Goal: Information Seeking & Learning: Get advice/opinions

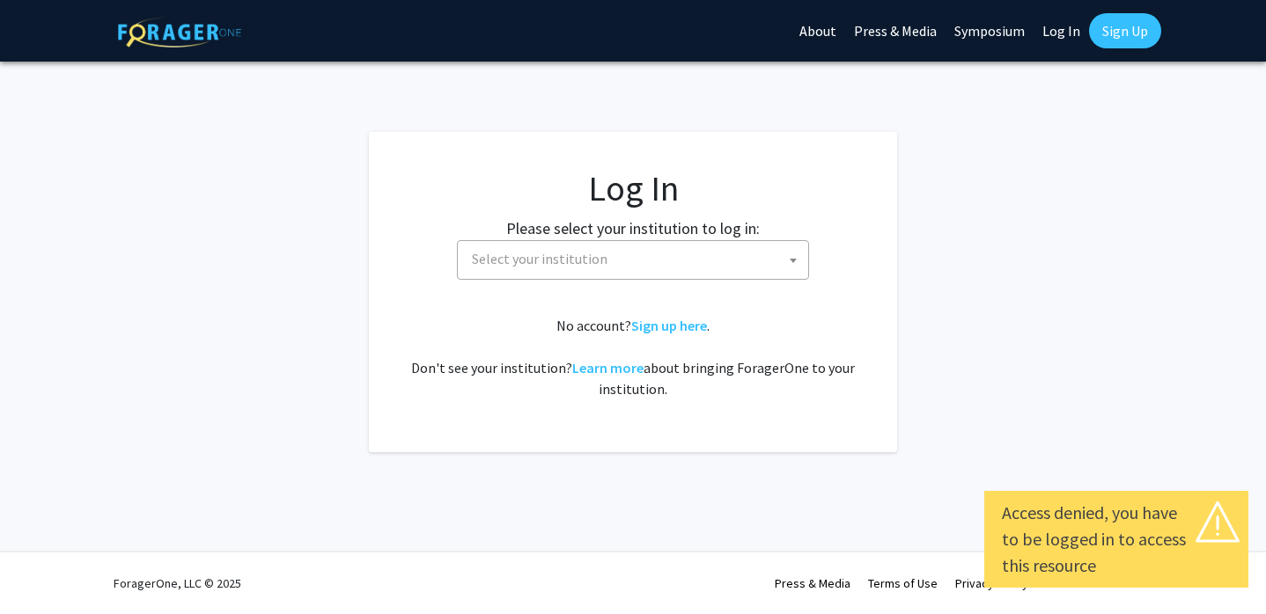
select select
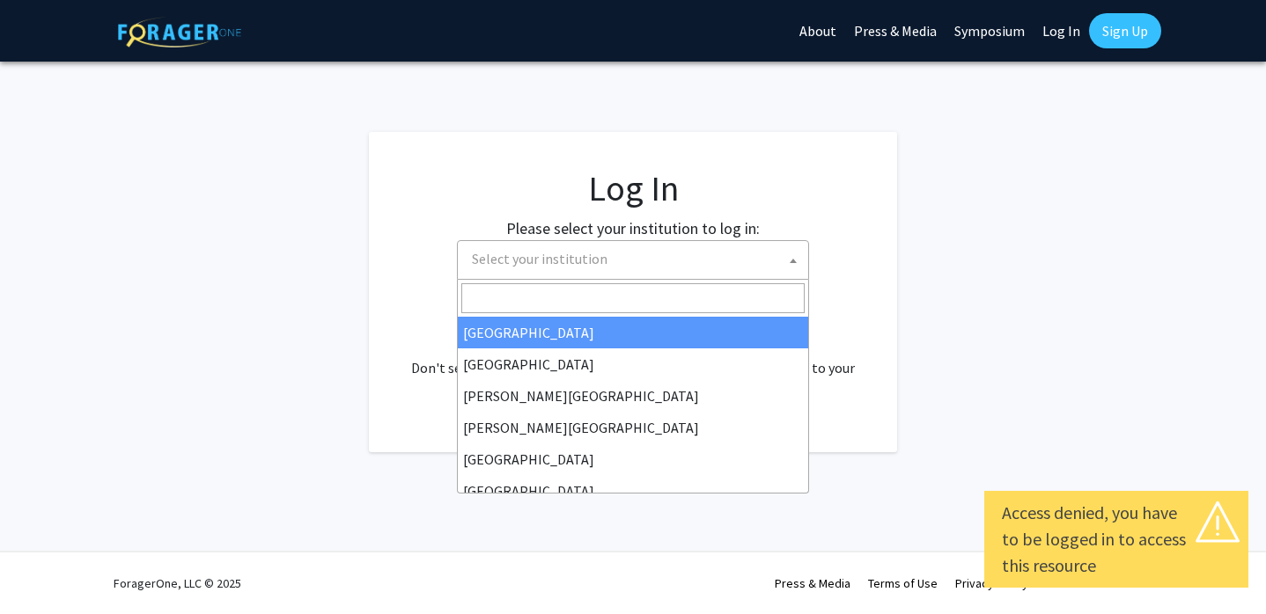
click at [501, 245] on span "Select your institution" at bounding box center [636, 259] width 343 height 36
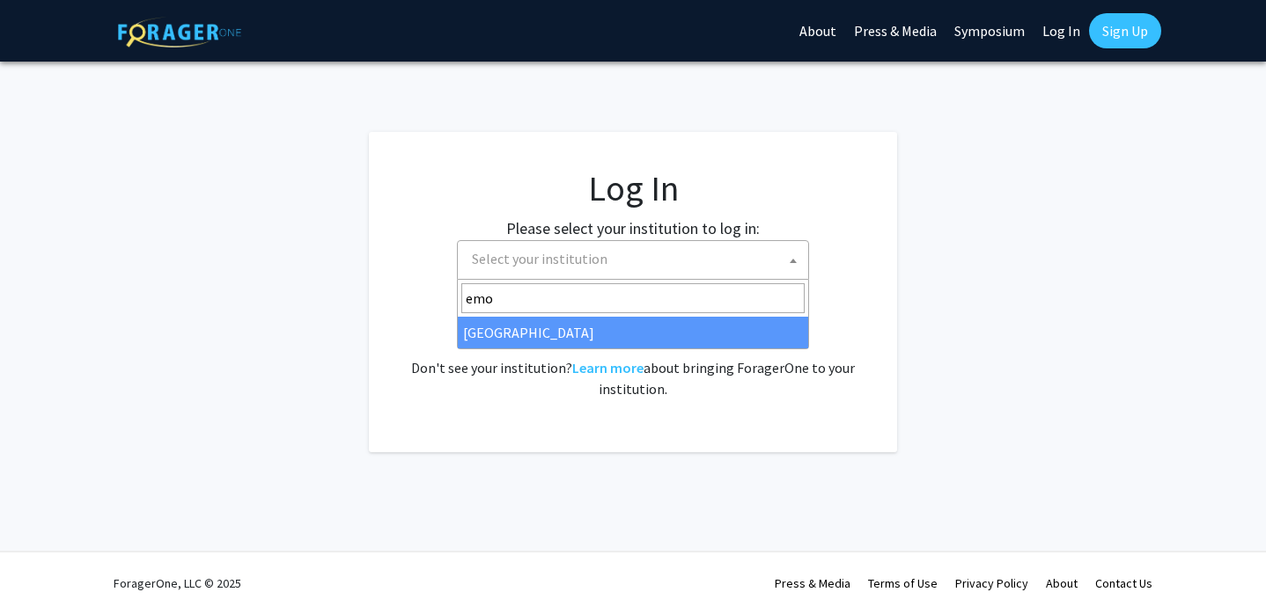
type input "emo"
select select "12"
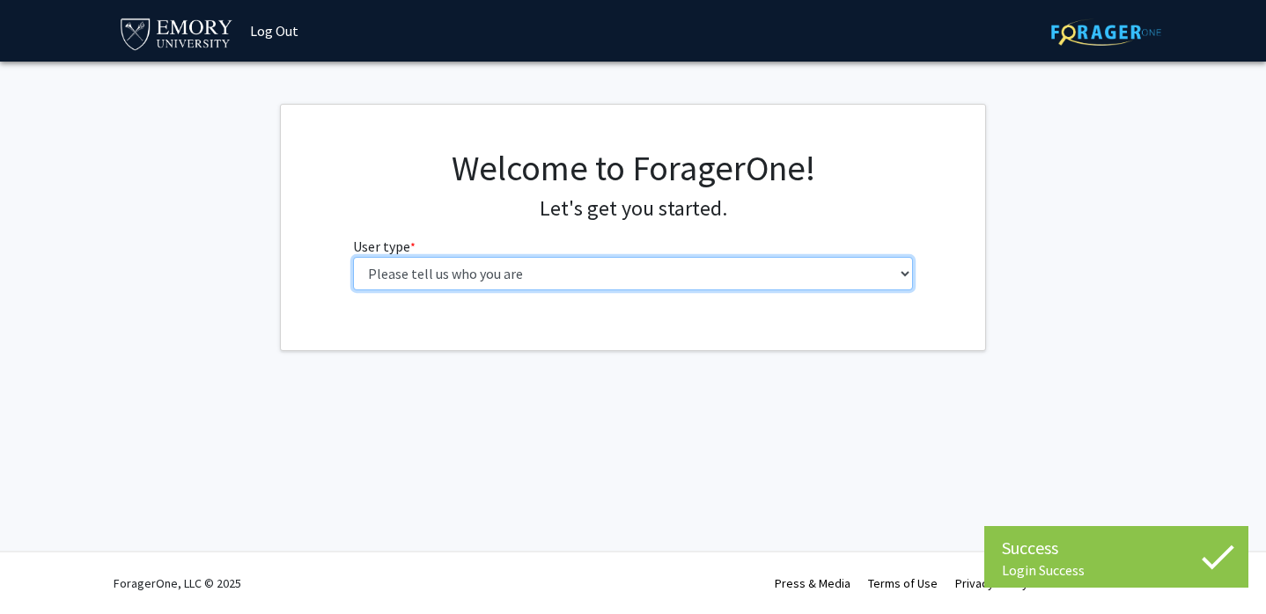
click at [382, 264] on select "Please tell us who you are Undergraduate Student Master's Student Doctoral Cand…" at bounding box center [633, 273] width 561 height 33
select select "1: undergrad"
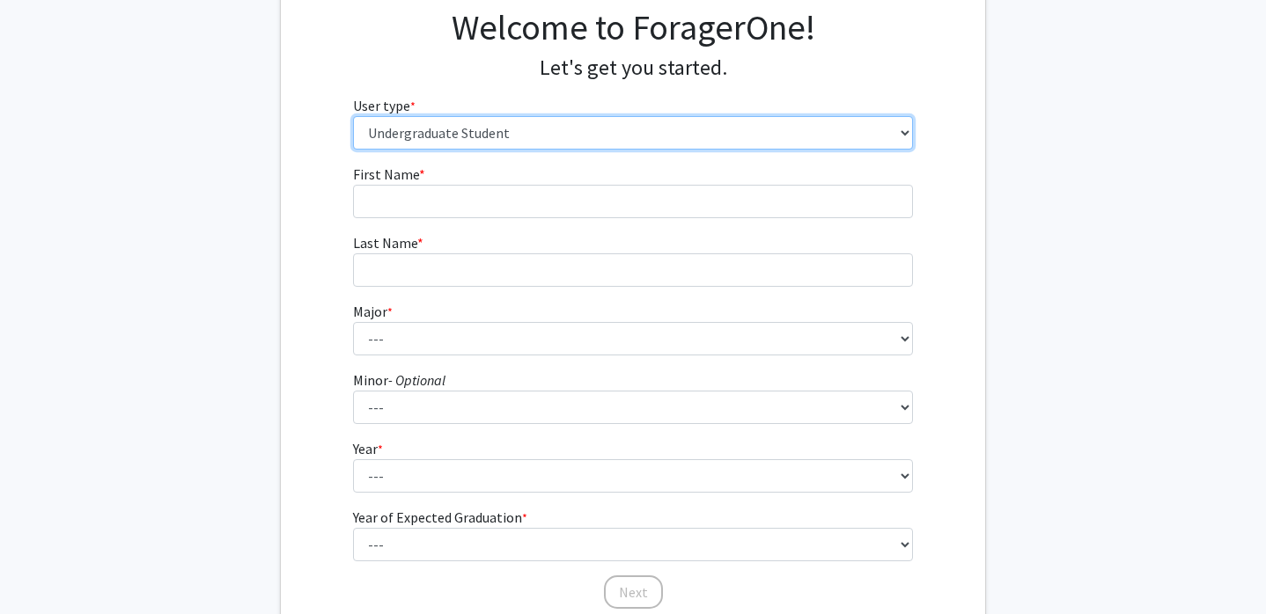
scroll to position [11, 0]
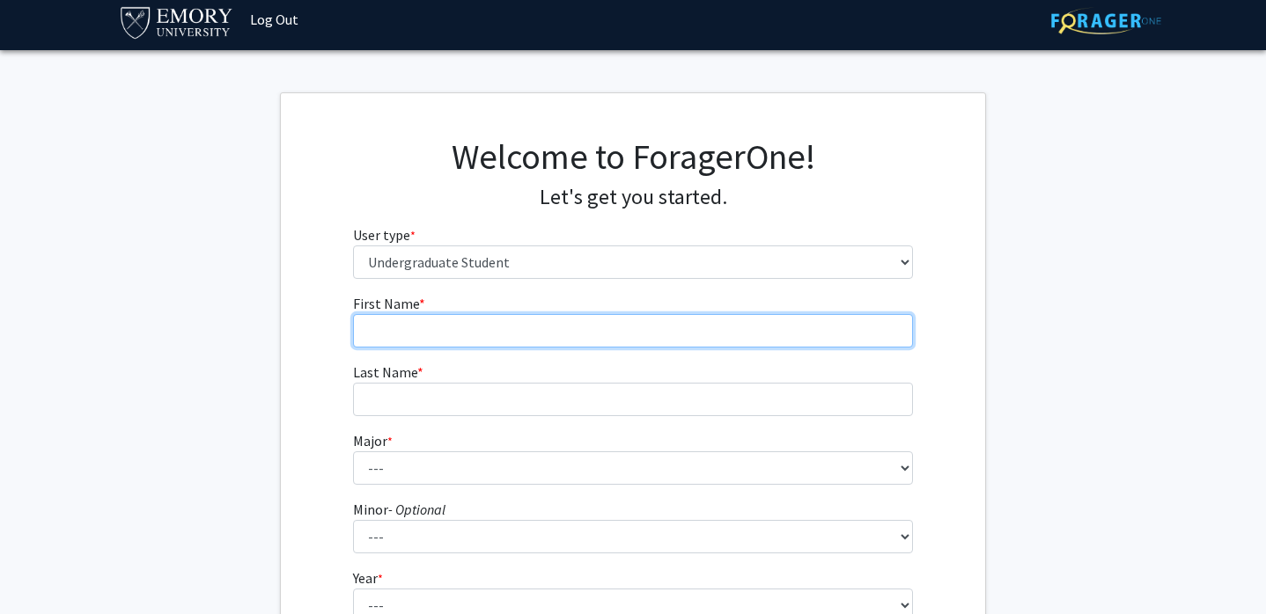
click at [391, 347] on input "First Name * required" at bounding box center [633, 330] width 561 height 33
type input "[PERSON_NAME]"
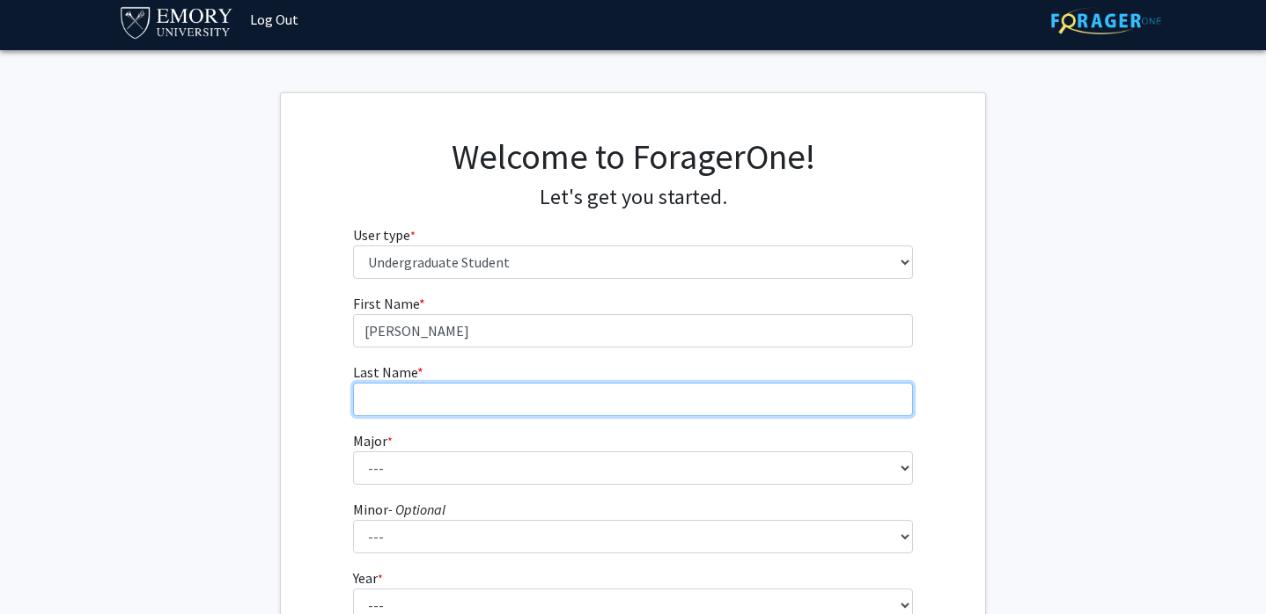
type input "[PERSON_NAME]"
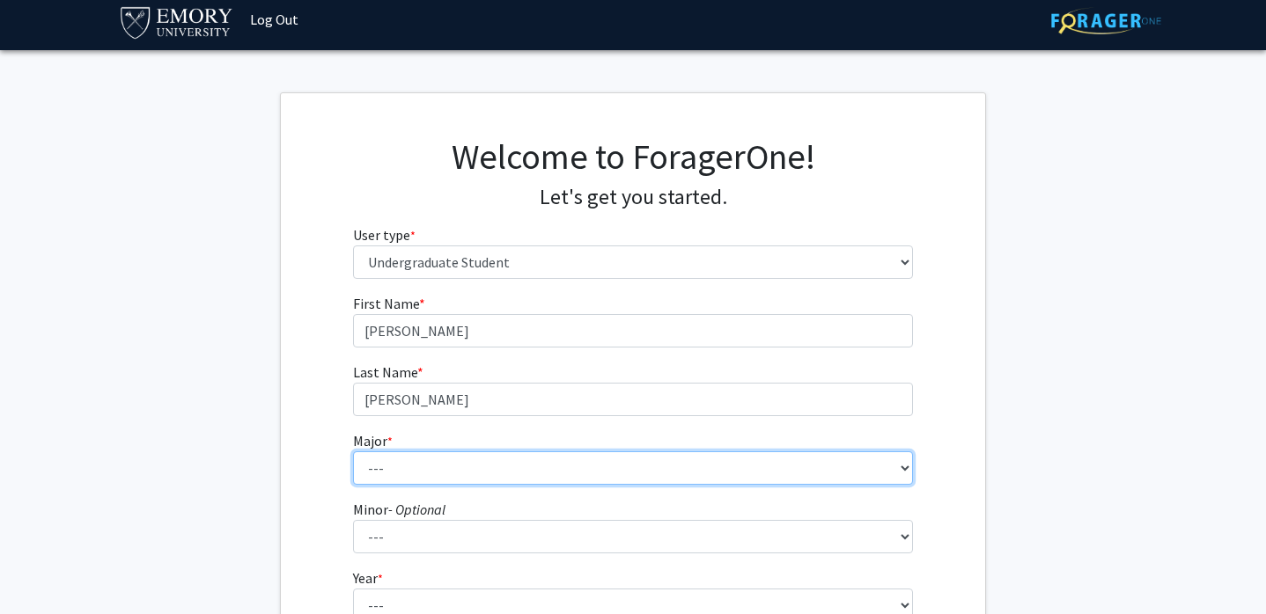
click at [386, 483] on select "--- Accounting African American Studies African Studies American Studies Analyt…" at bounding box center [633, 468] width 561 height 33
select select "16: 977"
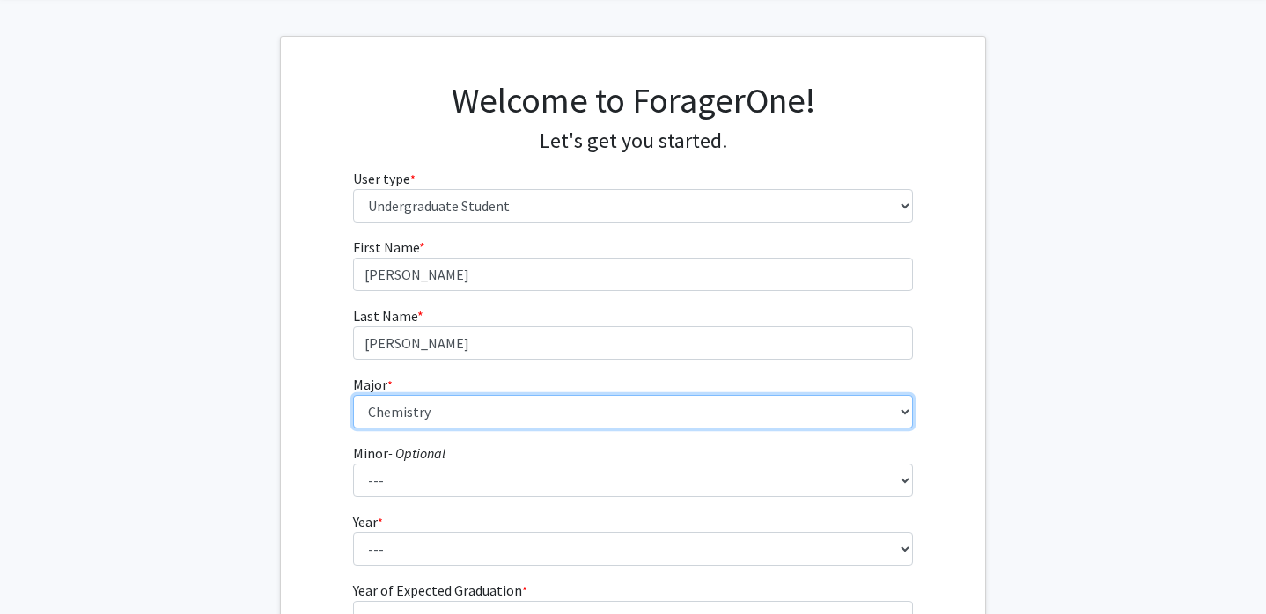
scroll to position [166, 0]
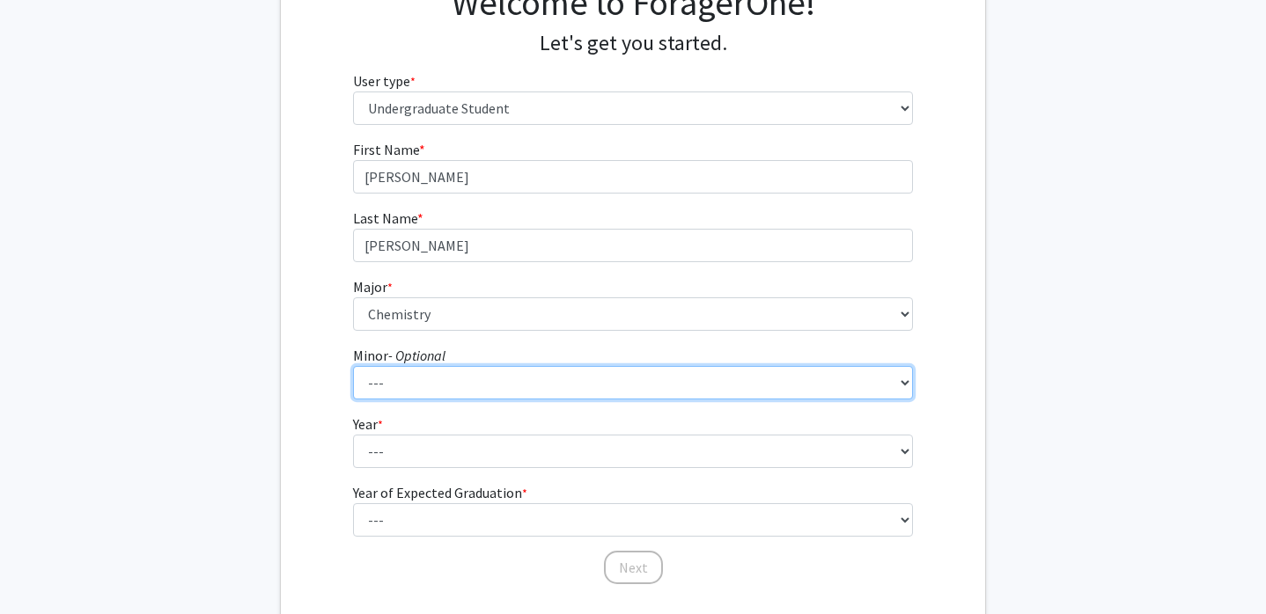
click at [415, 390] on select "--- African American Studies African Studies American Studies Ancient Mediterra…" at bounding box center [633, 382] width 561 height 33
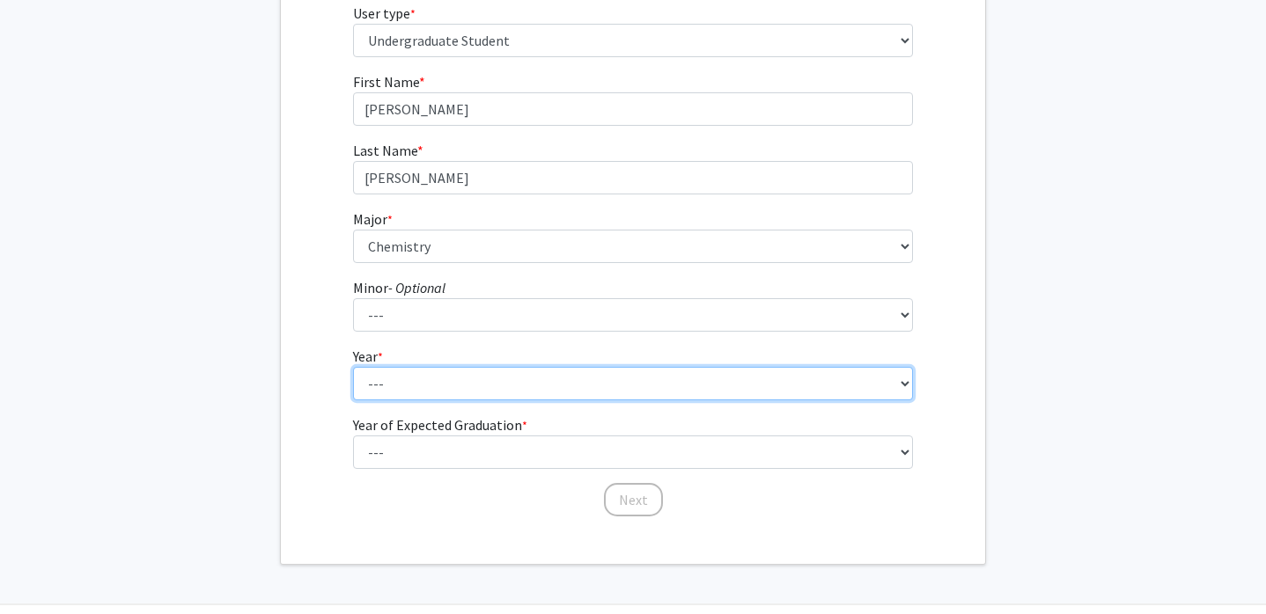
click at [441, 371] on select "--- First-year Sophomore Junior Senior Postbaccalaureate Certificate" at bounding box center [633, 383] width 561 height 33
select select "1: first-year"
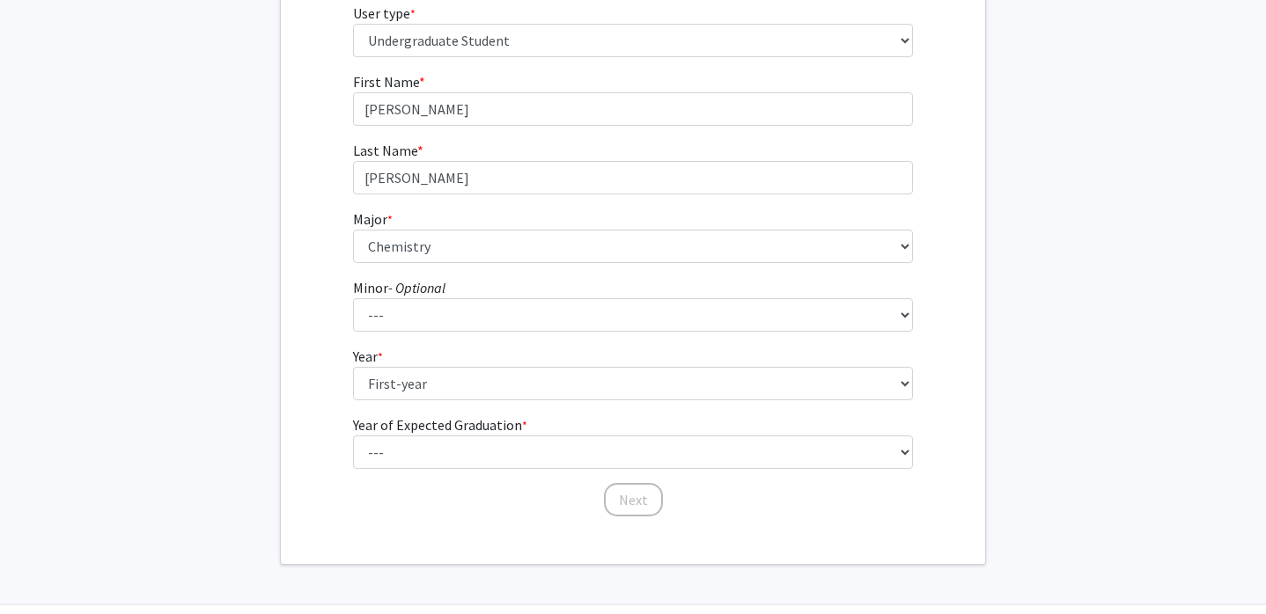
click at [421, 431] on label "Year of Expected Graduation * required" at bounding box center [440, 425] width 174 height 21
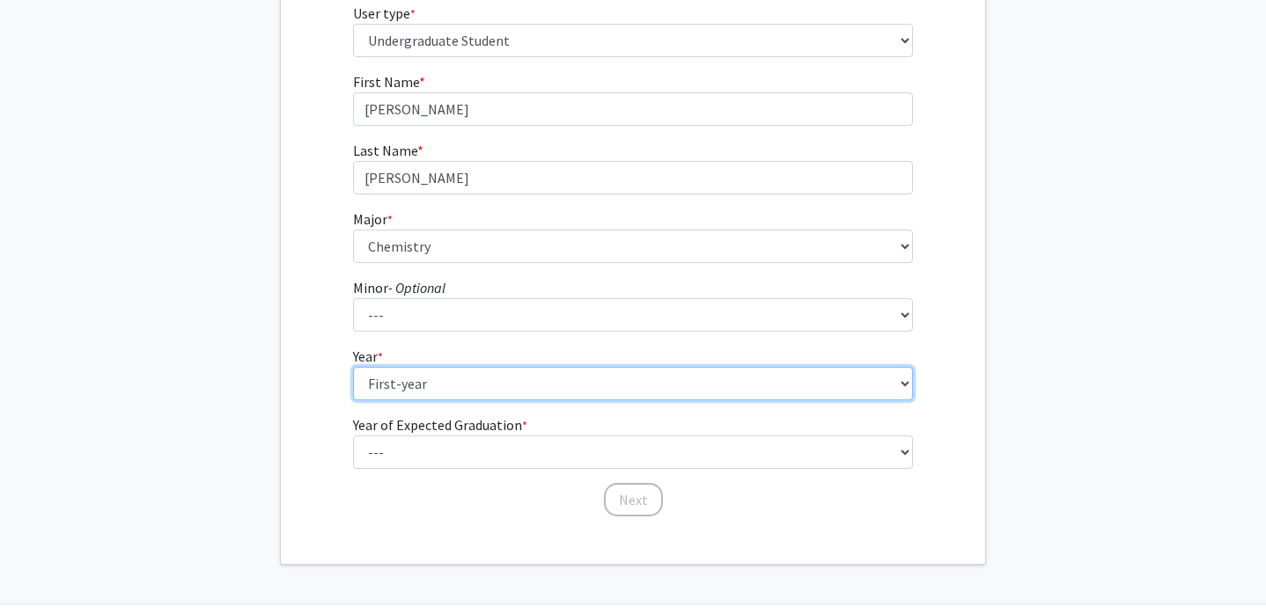
click at [421, 401] on select "--- First-year Sophomore Junior Senior Postbaccalaureate Certificate" at bounding box center [633, 383] width 561 height 33
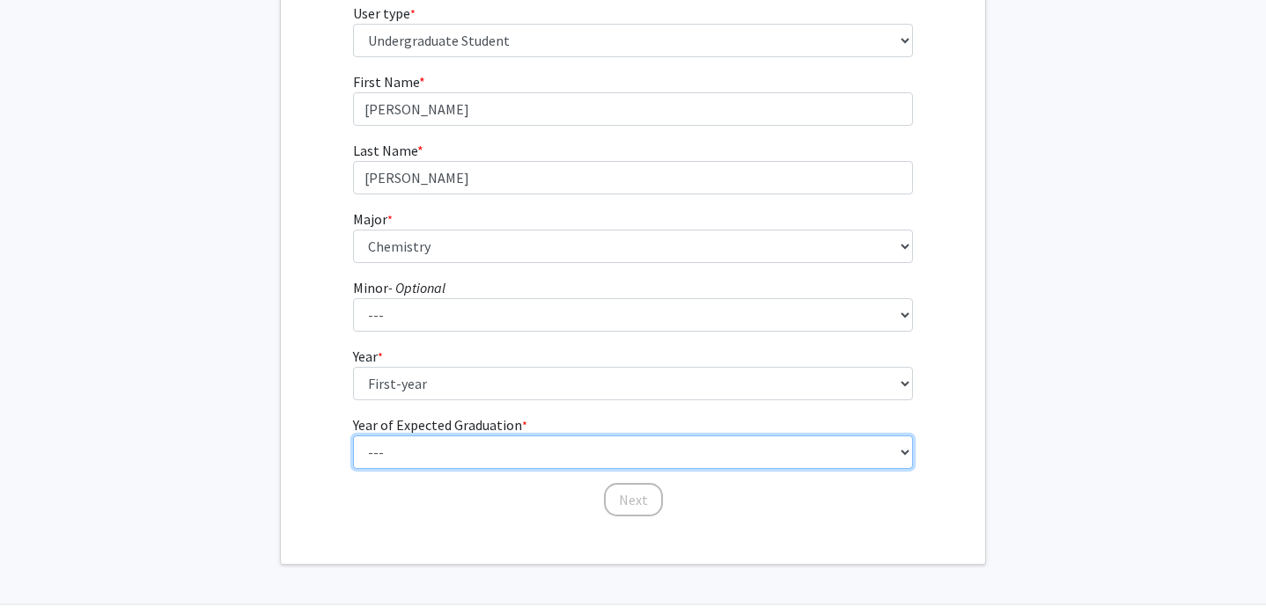
click at [421, 443] on select "--- 2025 2026 2027 2028 2029 2030 2031 2032 2033 2034" at bounding box center [633, 452] width 561 height 33
select select "5: 2029"
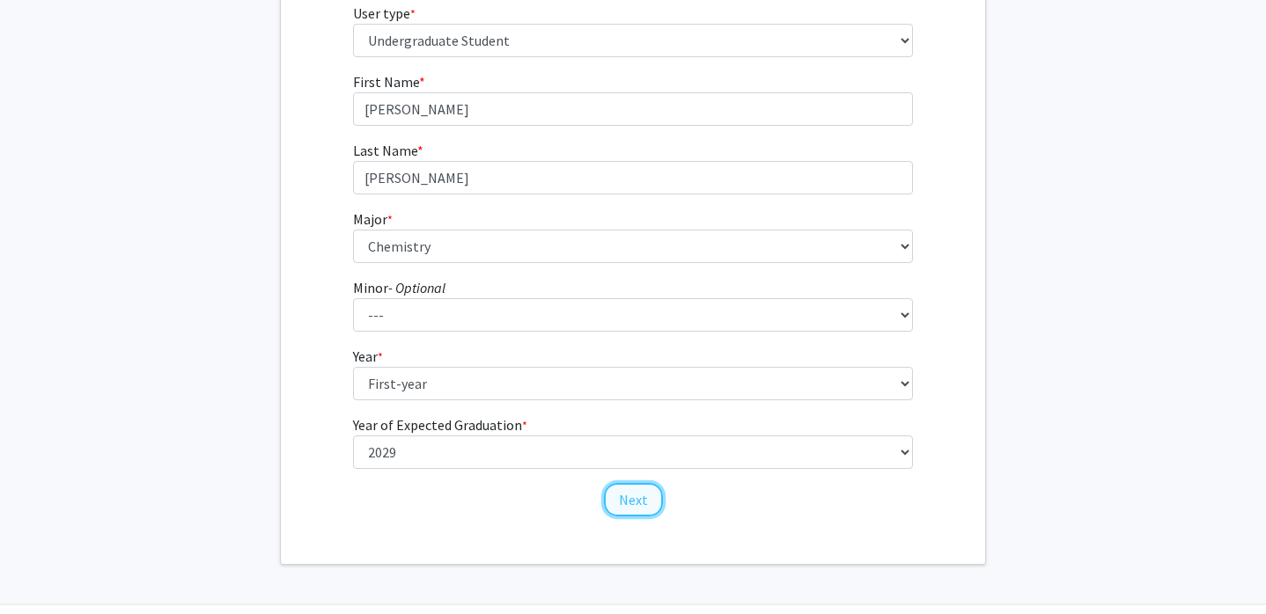
click at [651, 494] on button "Next" at bounding box center [633, 499] width 59 height 33
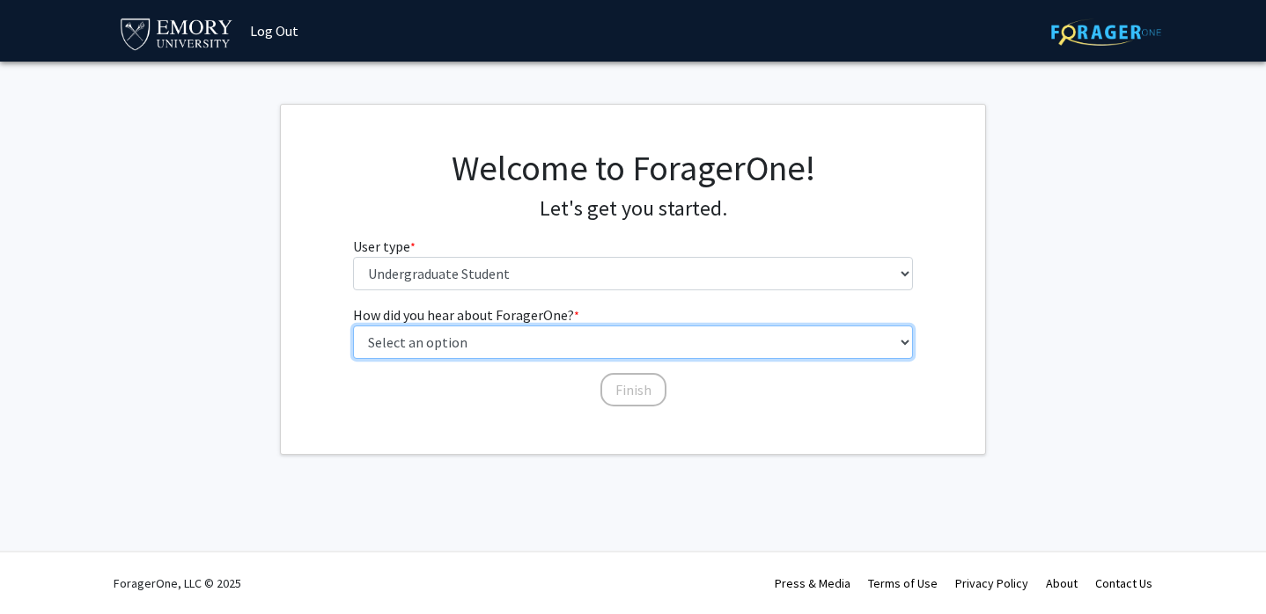
click at [543, 346] on select "Select an option Peer/student recommendation Faculty/staff recommendation Unive…" at bounding box center [633, 342] width 561 height 33
select select "1: peer_recommendation"
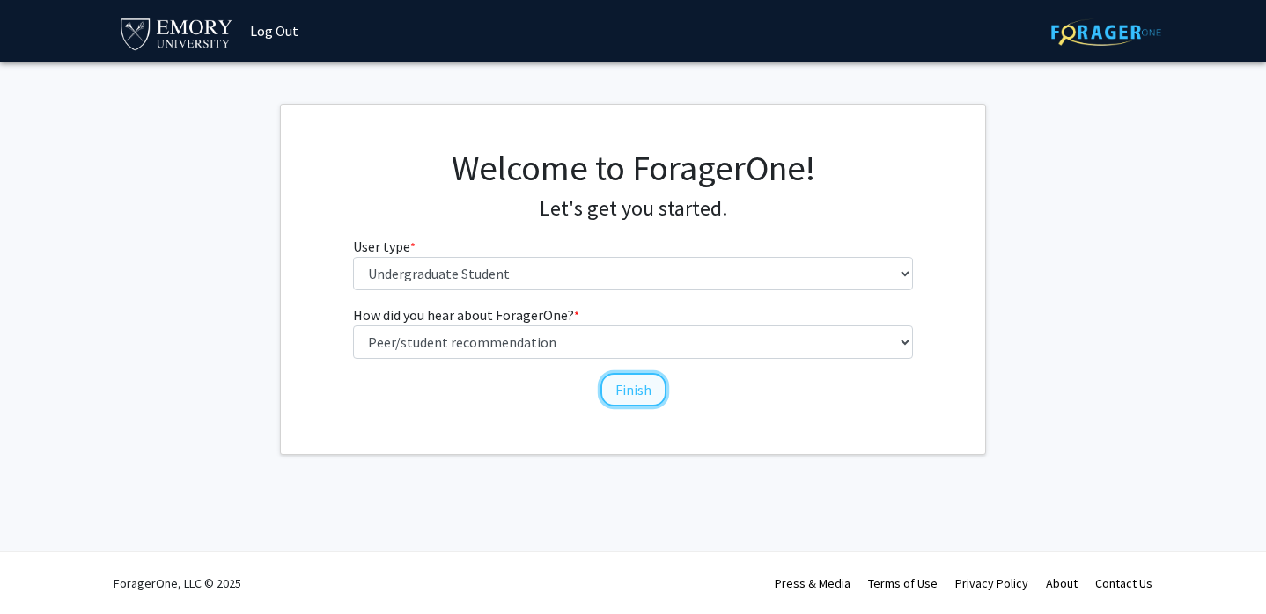
click at [614, 379] on button "Finish" at bounding box center [633, 389] width 66 height 33
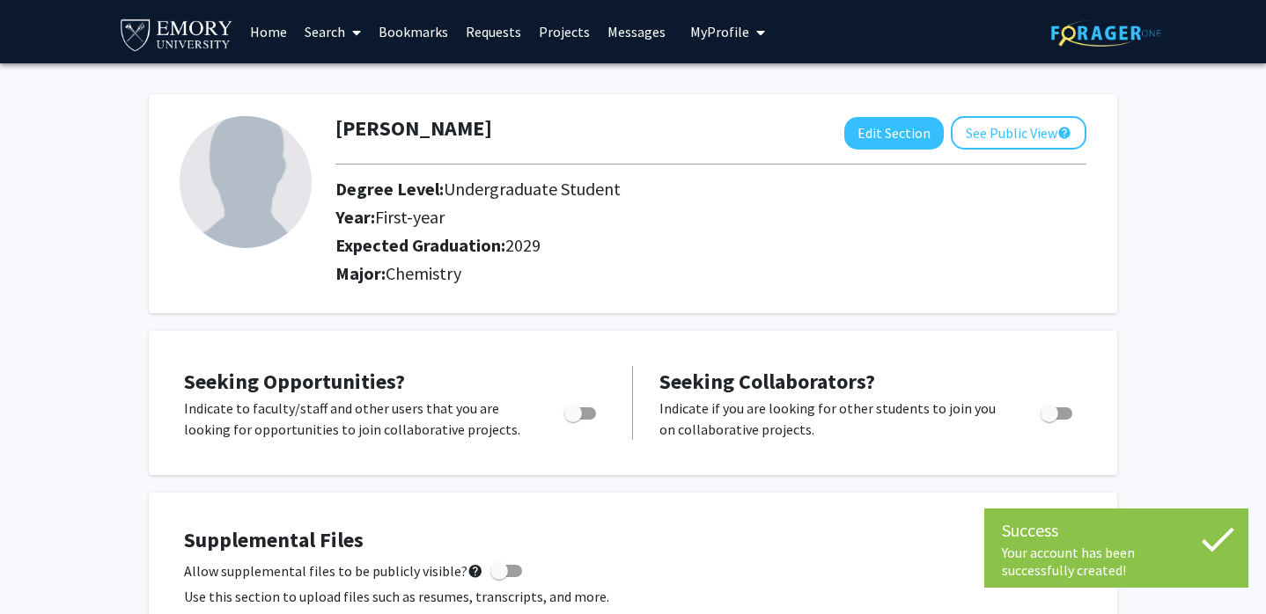
click at [584, 415] on span "Toggle" at bounding box center [580, 414] width 32 height 12
click at [573, 420] on input "Are you actively seeking opportunities?" at bounding box center [572, 420] width 1 height 1
checkbox input "true"
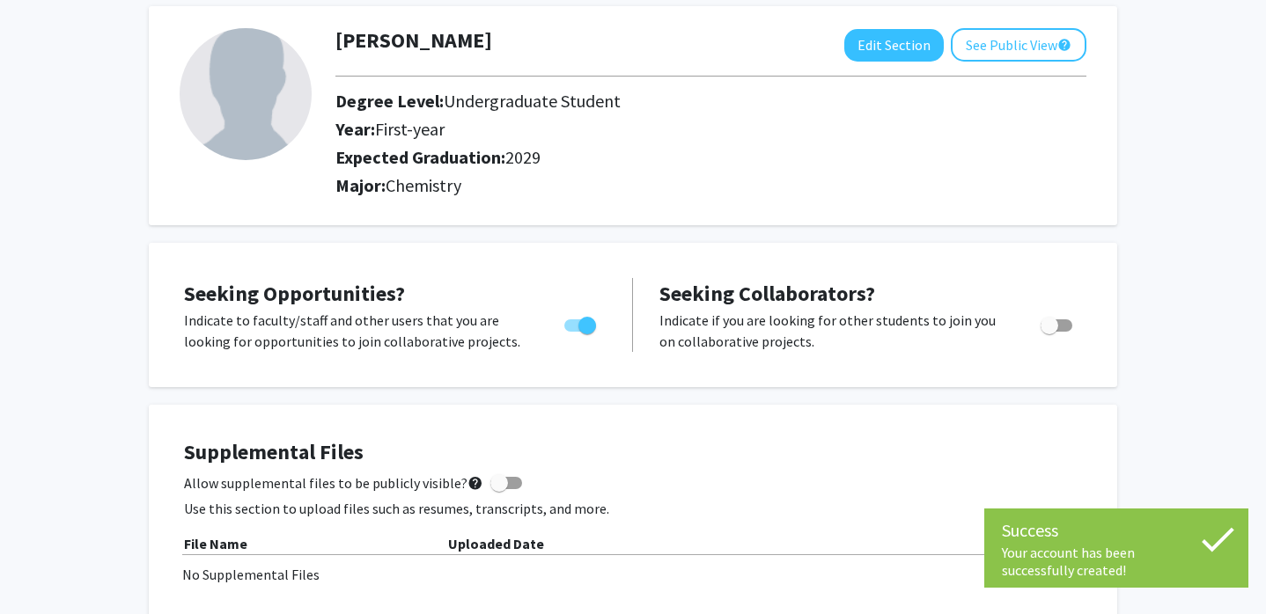
scroll to position [99, 0]
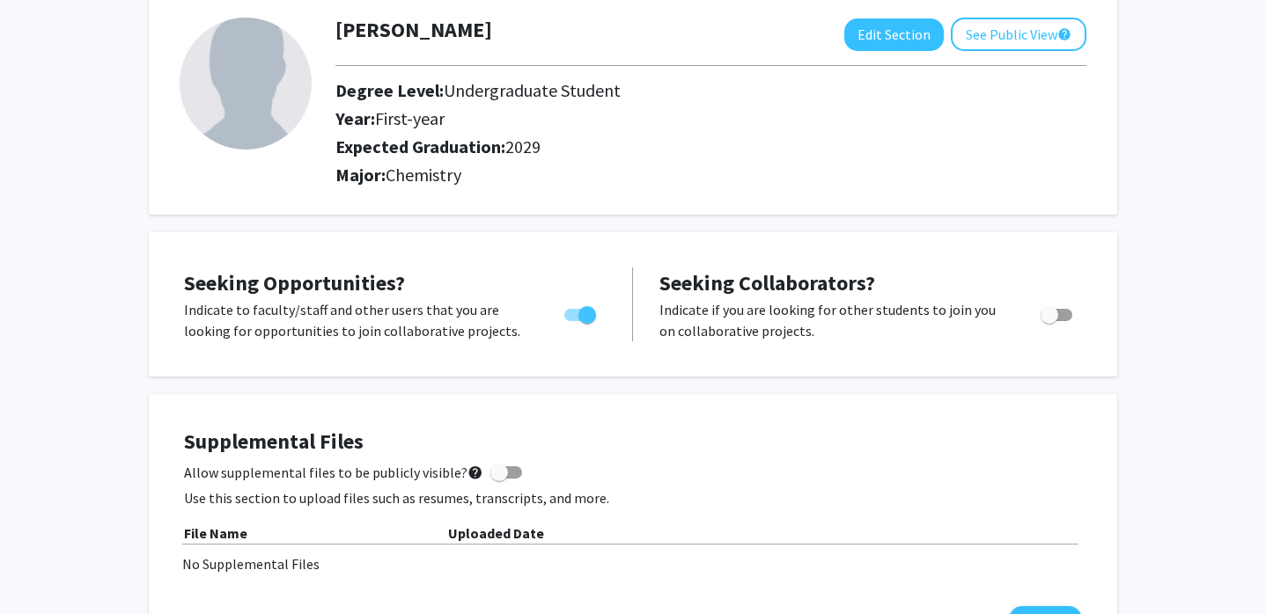
click at [1061, 301] on div "Toggle" at bounding box center [1058, 312] width 48 height 26
click at [1056, 309] on span "Toggle" at bounding box center [1050, 315] width 18 height 18
click at [1049, 321] on input "Would you like to receive other student requests to work with you?" at bounding box center [1049, 321] width 1 height 1
checkbox input "true"
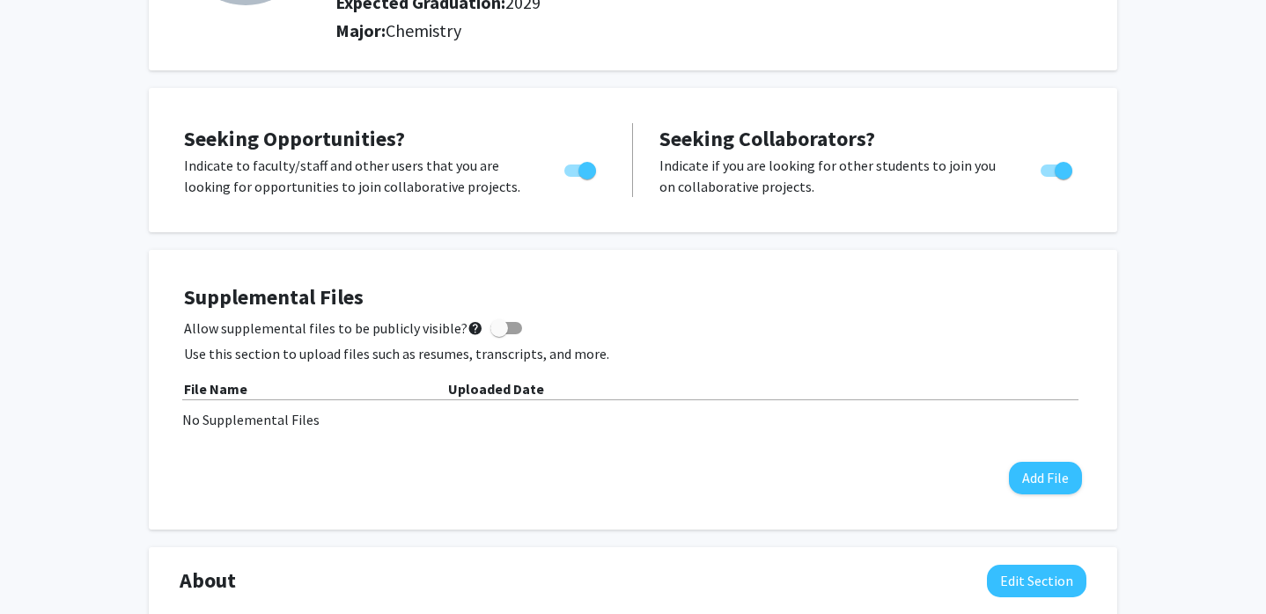
scroll to position [0, 0]
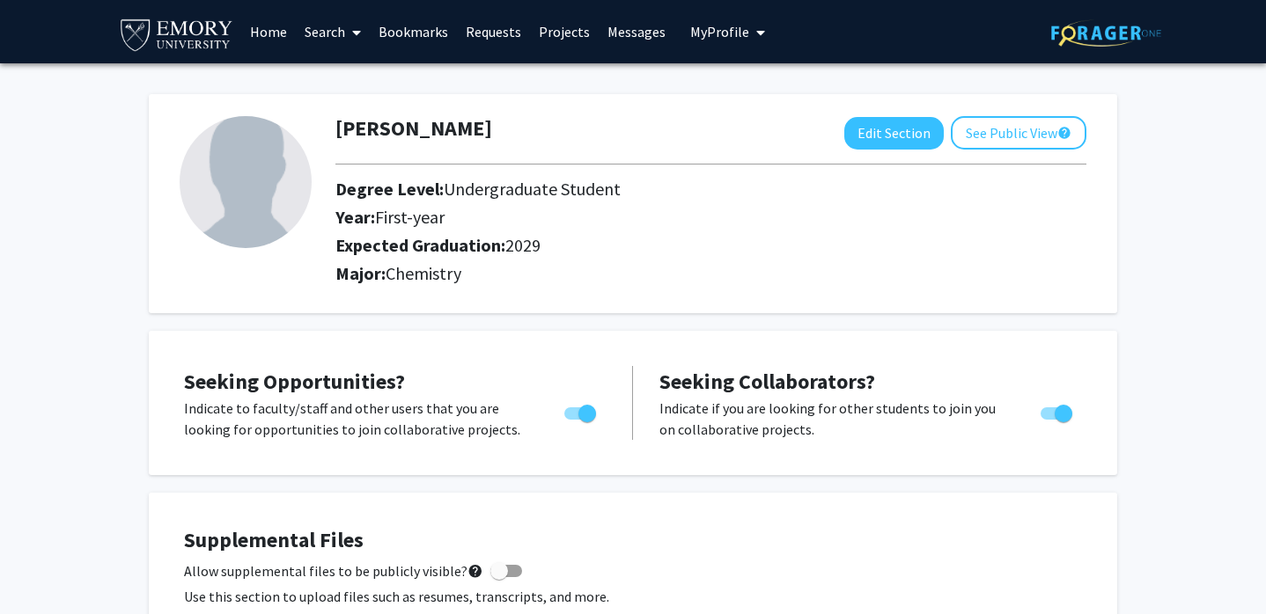
click at [355, 33] on icon at bounding box center [356, 33] width 9 height 14
click at [282, 31] on link "Home" at bounding box center [268, 32] width 55 height 62
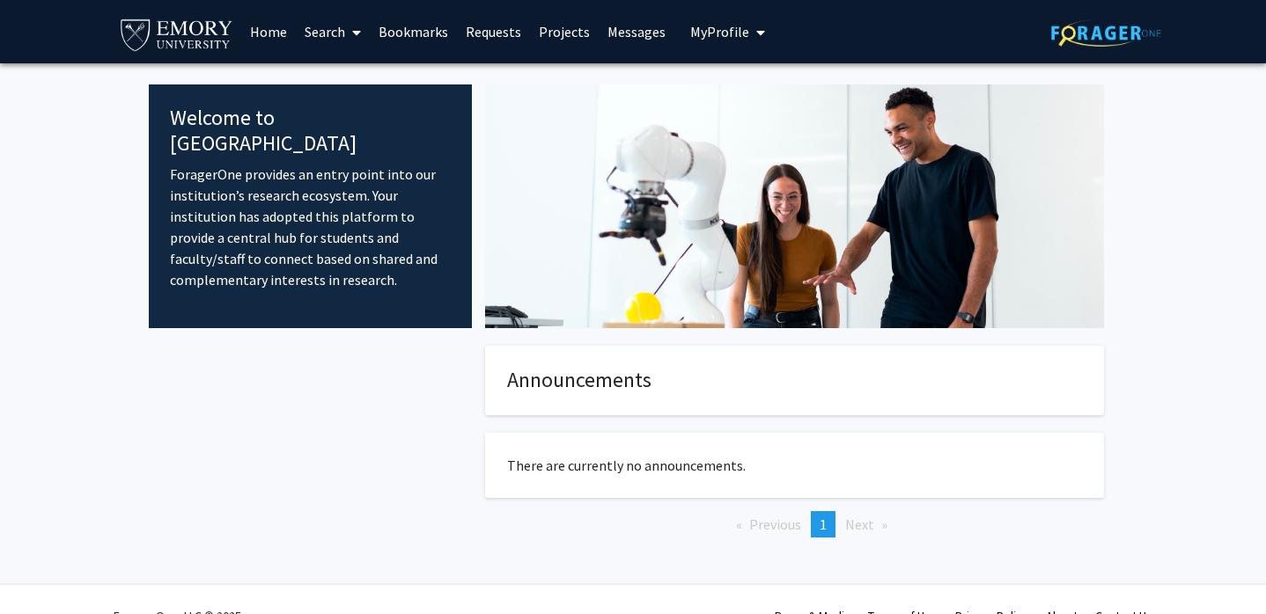
click at [313, 33] on link "Search" at bounding box center [333, 32] width 74 height 62
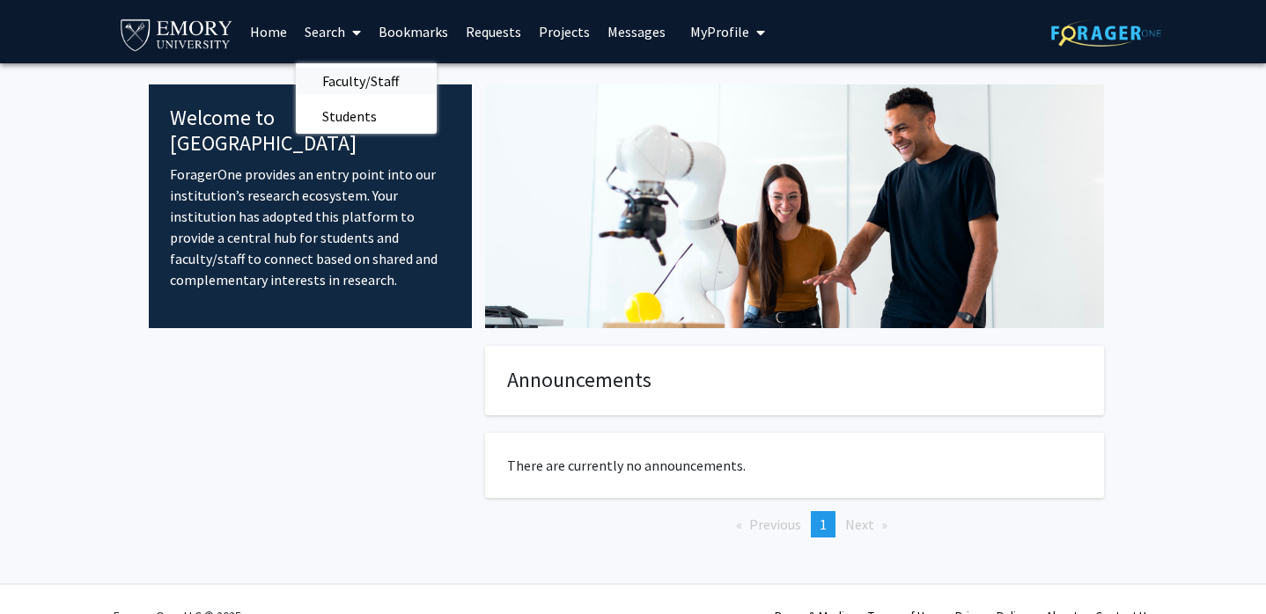
click at [341, 83] on span "Faculty/Staff" at bounding box center [360, 80] width 129 height 35
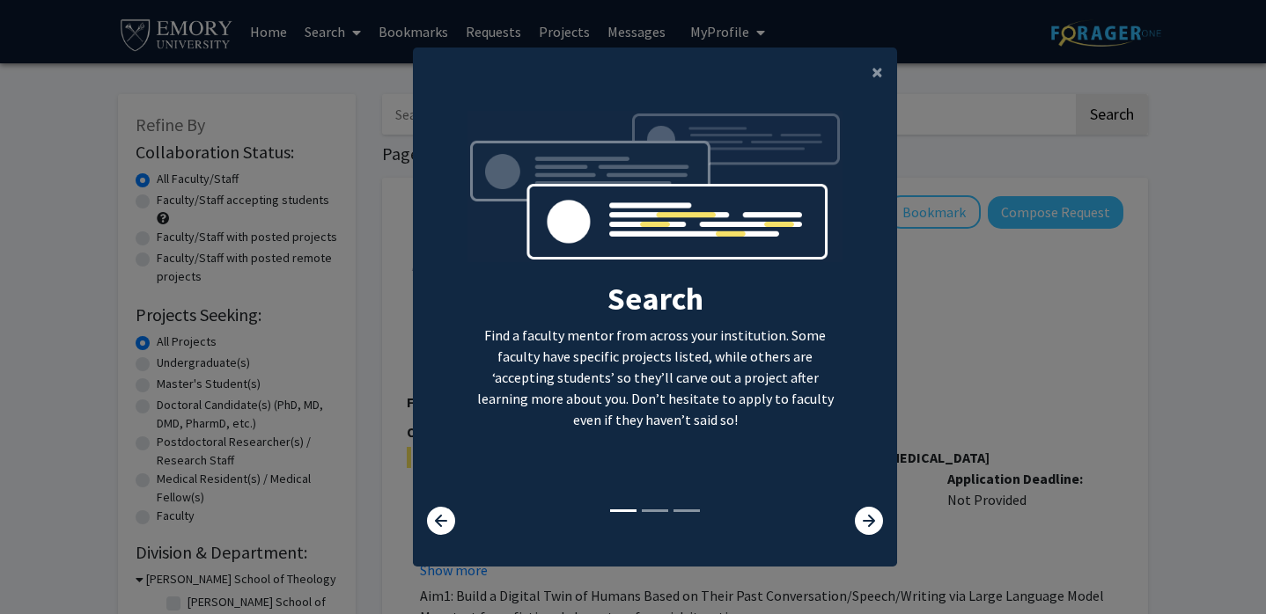
click at [479, 215] on img at bounding box center [655, 195] width 376 height 169
click at [422, 217] on div "Search Find a faculty mentor from across your institution. Some faculty have sp…" at bounding box center [655, 309] width 482 height 396
click at [884, 66] on button "×" at bounding box center [877, 72] width 40 height 49
click at [878, 111] on div "Search Find a faculty mentor from across your institution. Some faculty have sp…" at bounding box center [655, 309] width 482 height 396
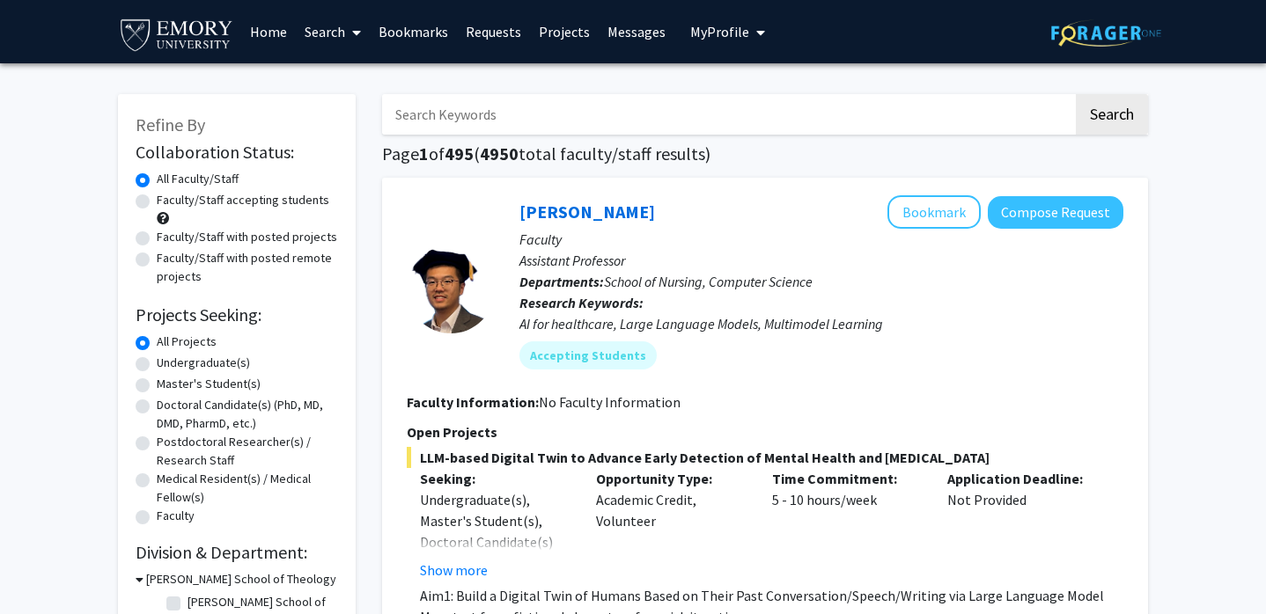
click at [157, 360] on label "Undergraduate(s)" at bounding box center [203, 363] width 93 height 18
click at [157, 360] on input "Undergraduate(s)" at bounding box center [162, 359] width 11 height 11
radio input "true"
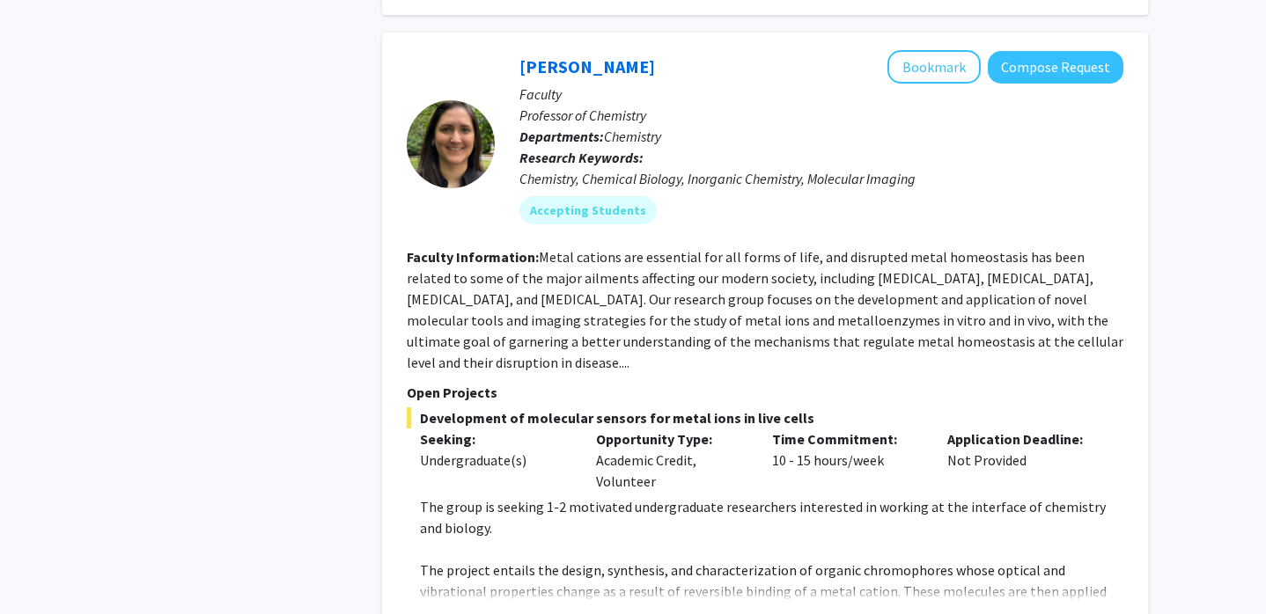
scroll to position [2896, 0]
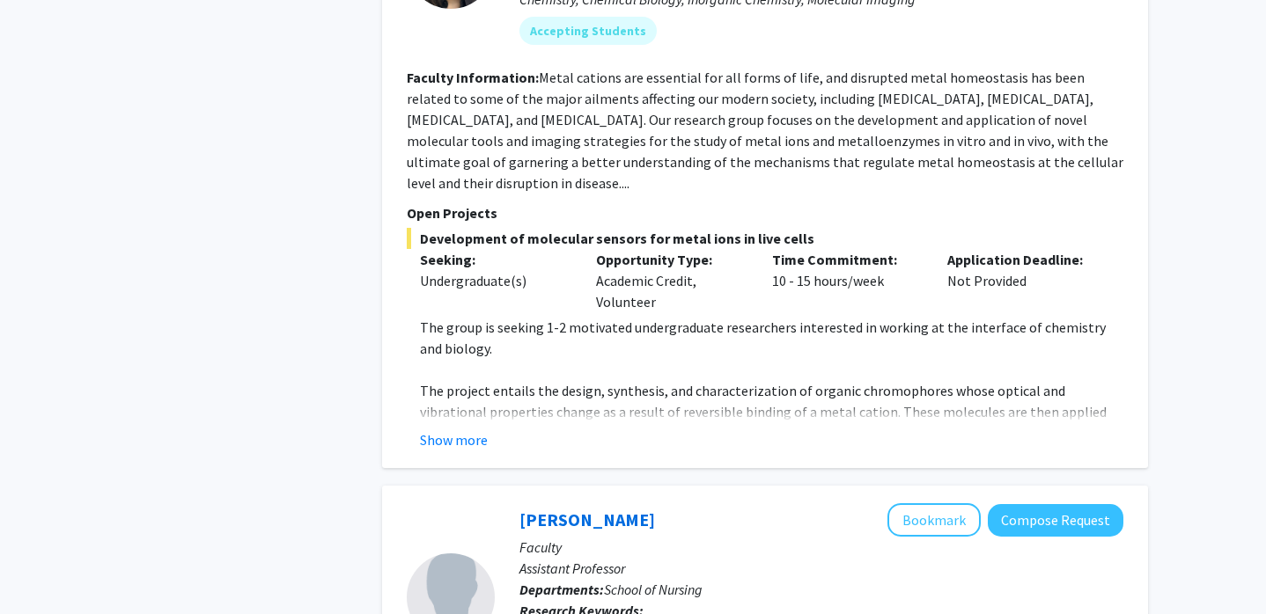
click at [659, 361] on fg-read-more "The group is seeking 1-2 motivated undergraduate researchers interested in work…" at bounding box center [765, 384] width 717 height 134
click at [454, 430] on button "Show more" at bounding box center [454, 440] width 68 height 21
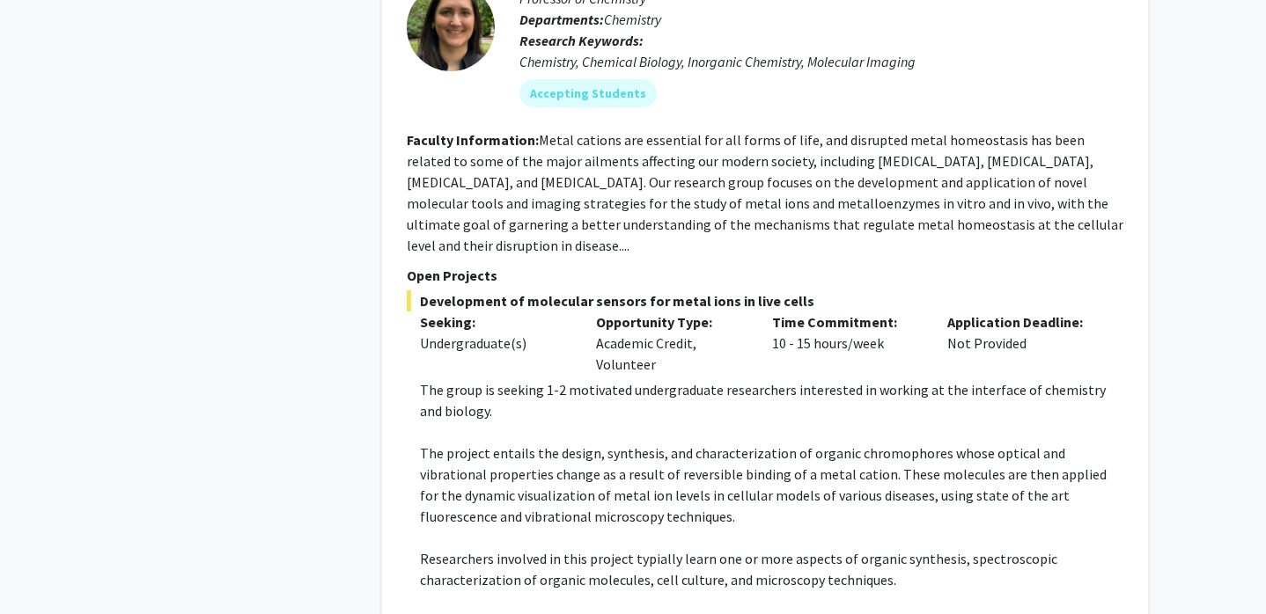
scroll to position [2644, 0]
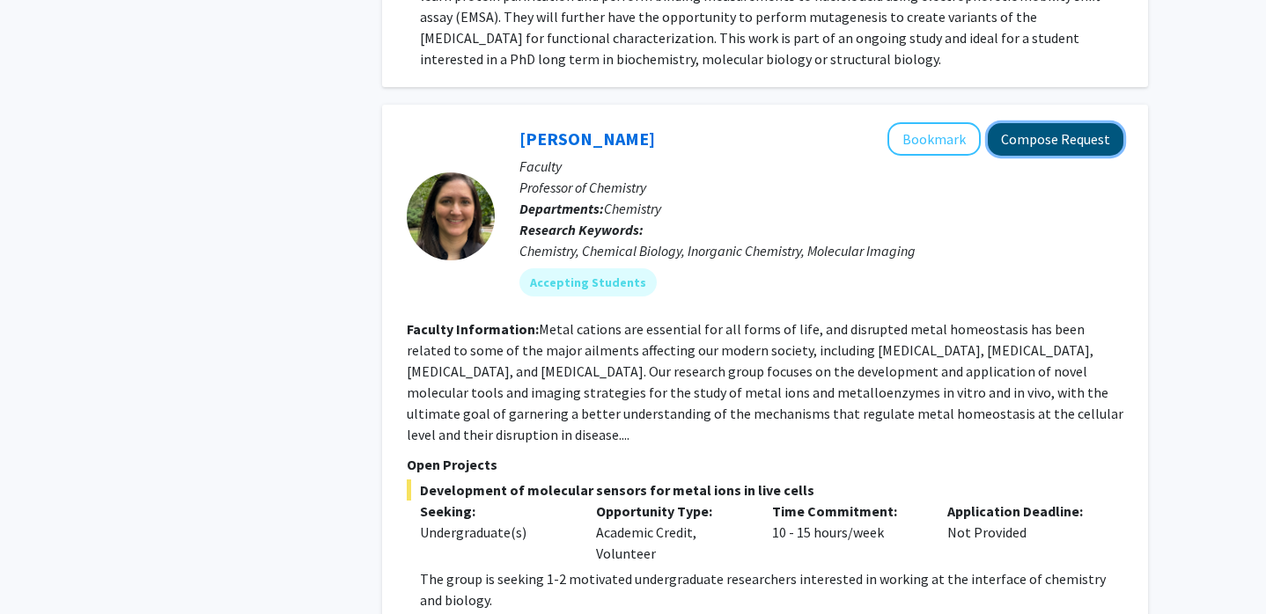
click at [1007, 123] on button "Compose Request" at bounding box center [1056, 139] width 136 height 33
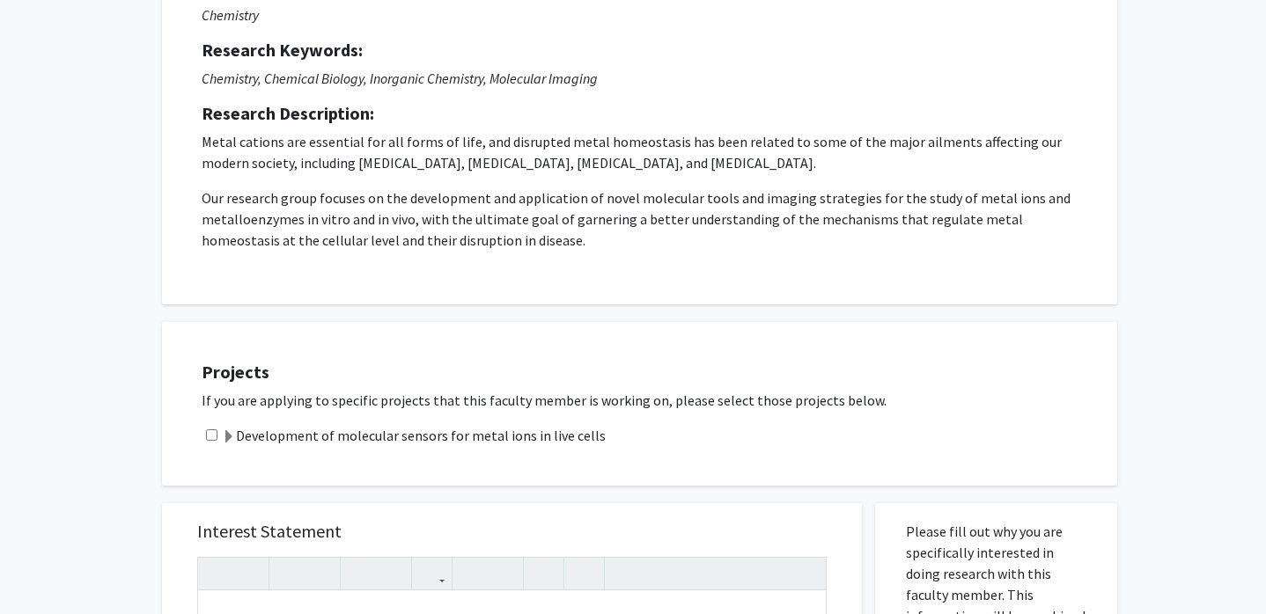
scroll to position [192, 0]
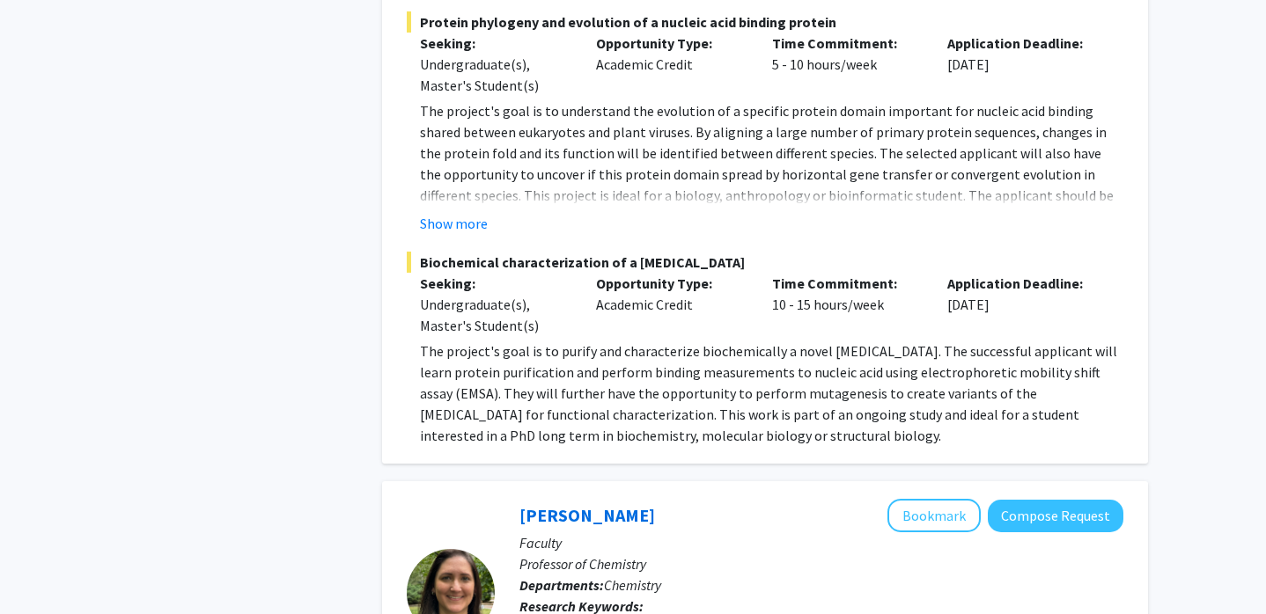
scroll to position [2395, 0]
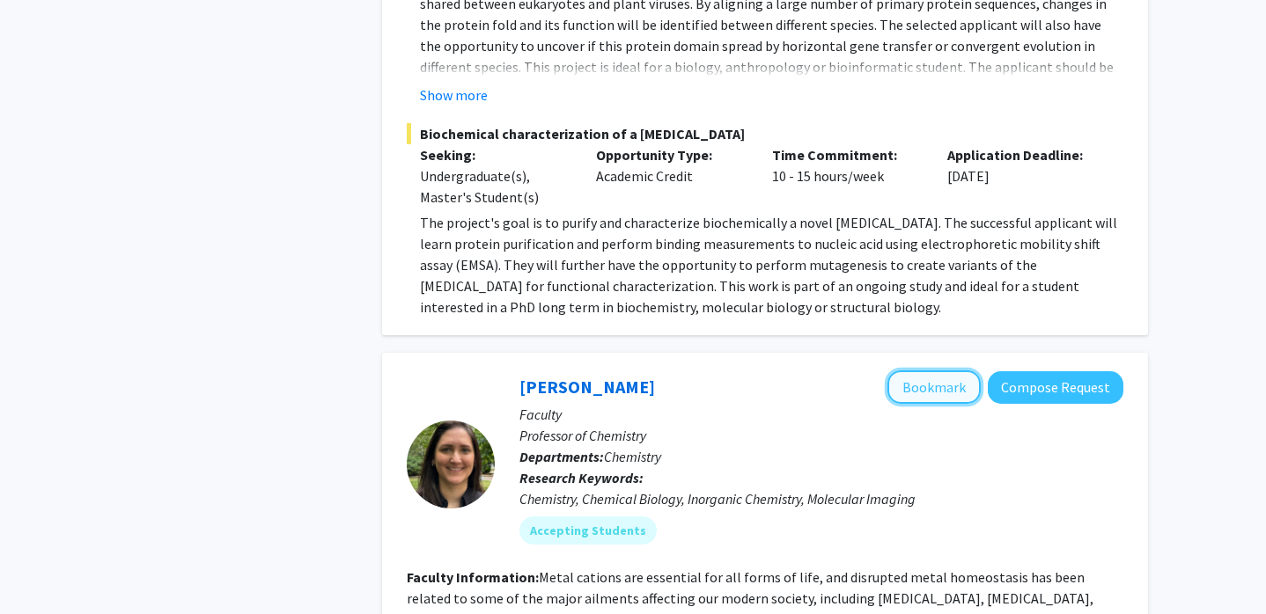
click at [943, 371] on button "Bookmark" at bounding box center [933, 387] width 93 height 33
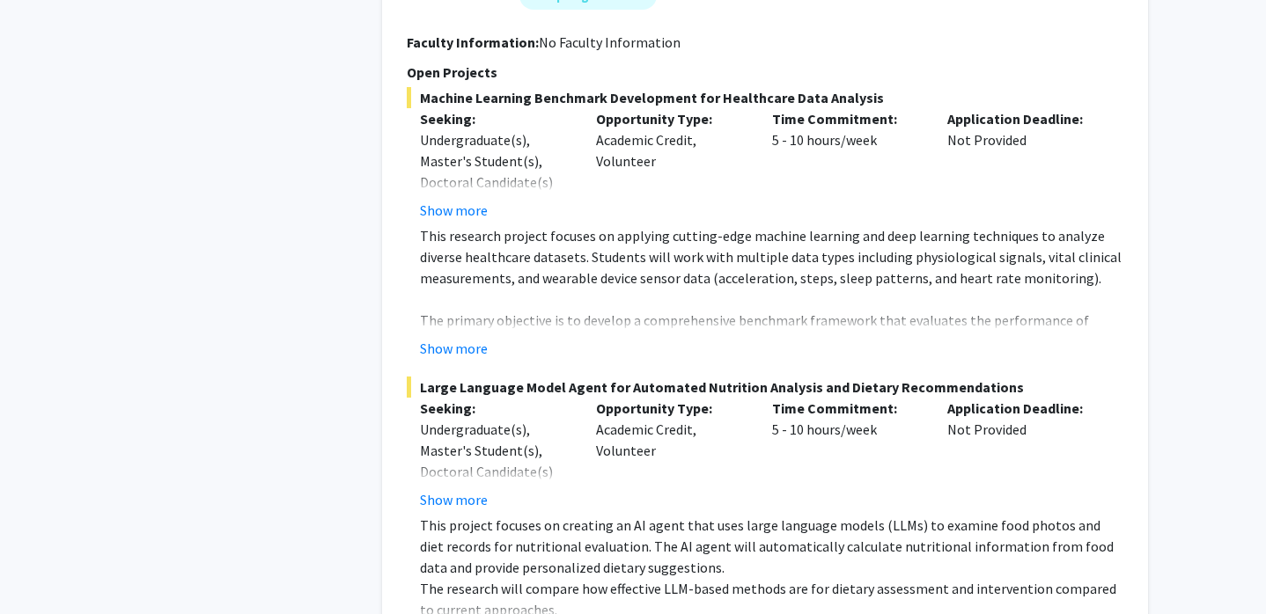
scroll to position [3747, 0]
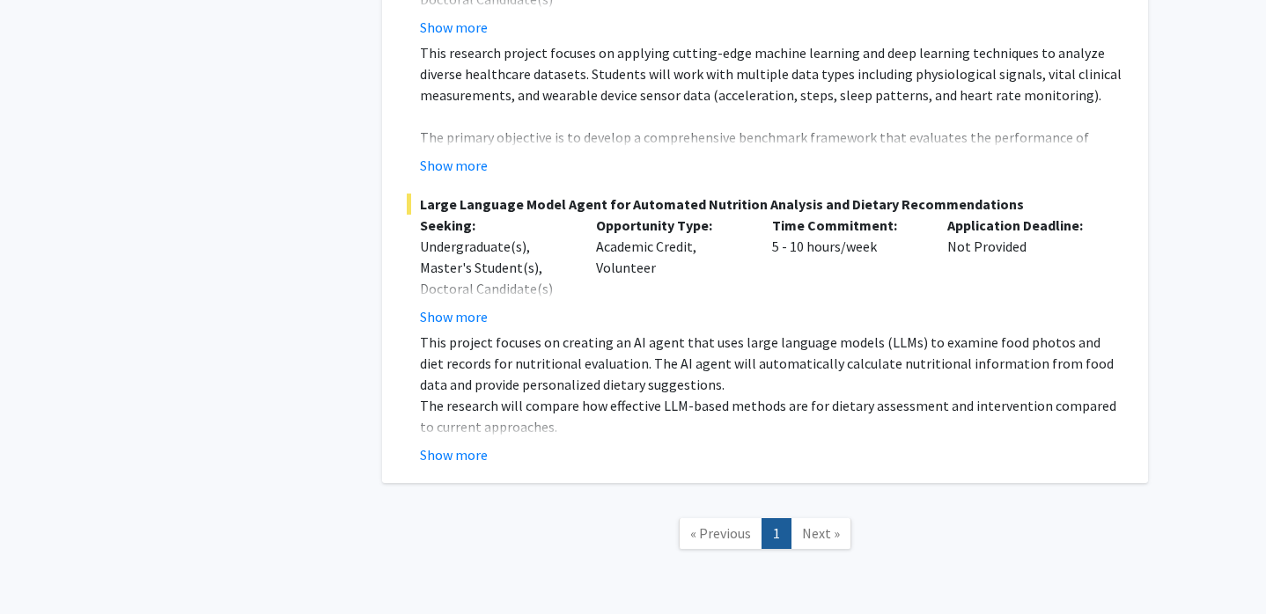
click at [804, 525] on span "Next »" at bounding box center [821, 534] width 38 height 18
click at [831, 525] on span "Next »" at bounding box center [821, 534] width 38 height 18
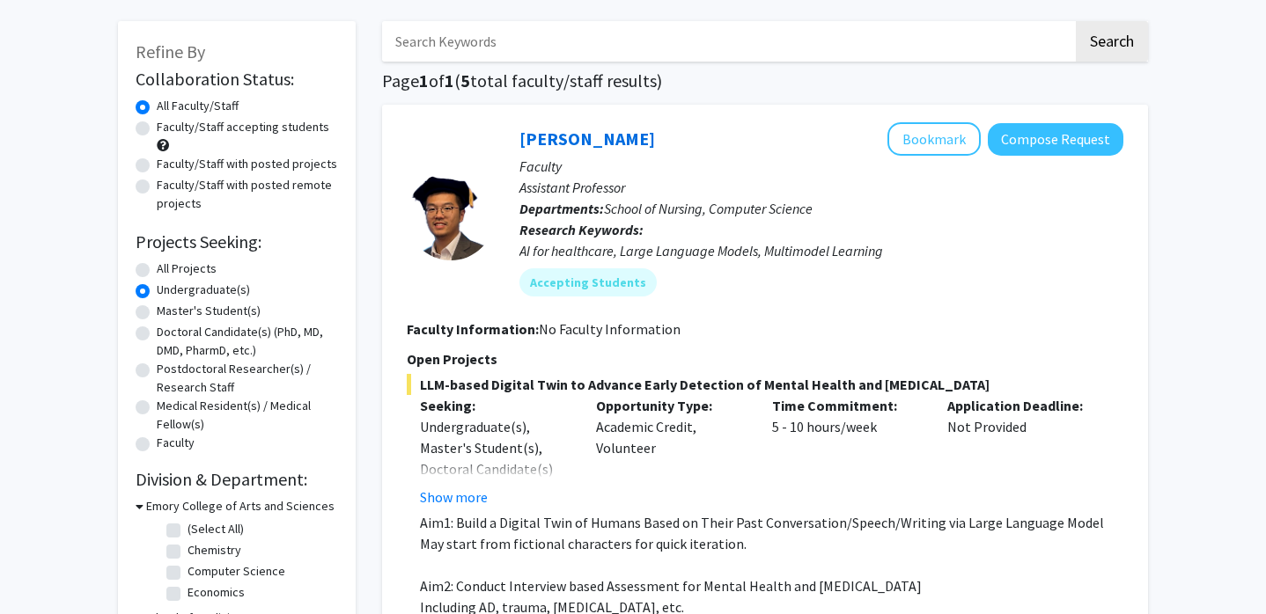
scroll to position [332, 0]
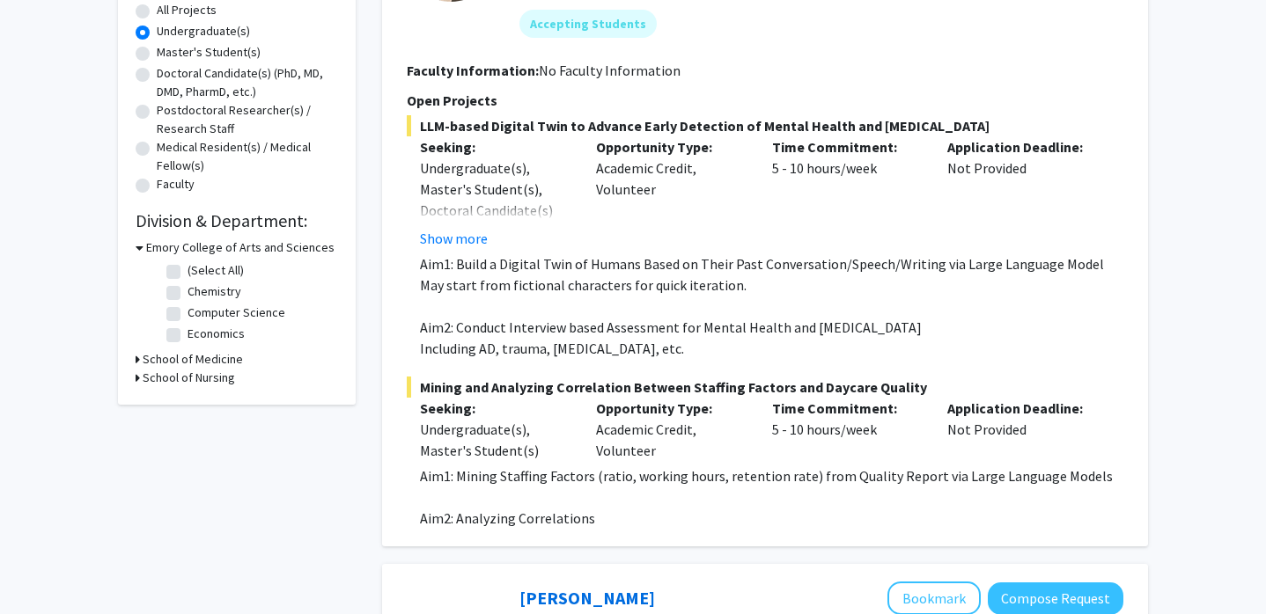
click at [441, 344] on p "Including AD, trauma, [MEDICAL_DATA], etc." at bounding box center [771, 348] width 703 height 21
